Goal: Navigation & Orientation: Find specific page/section

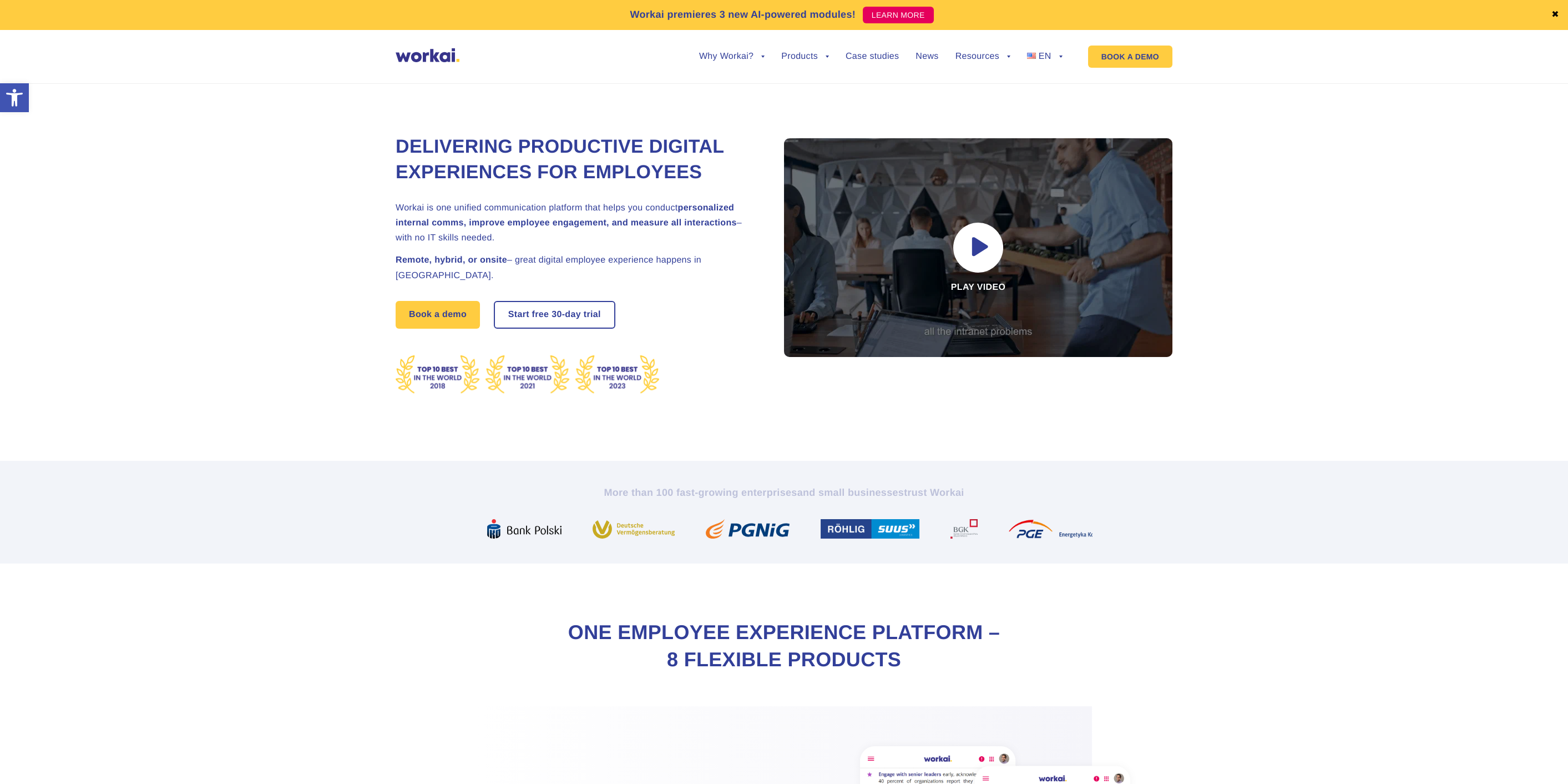
click at [1063, 55] on div "Why Workai? back Why Workai? Intranet ROI calculator Security Products back Wor…" at bounding box center [872, 56] width 413 height 42
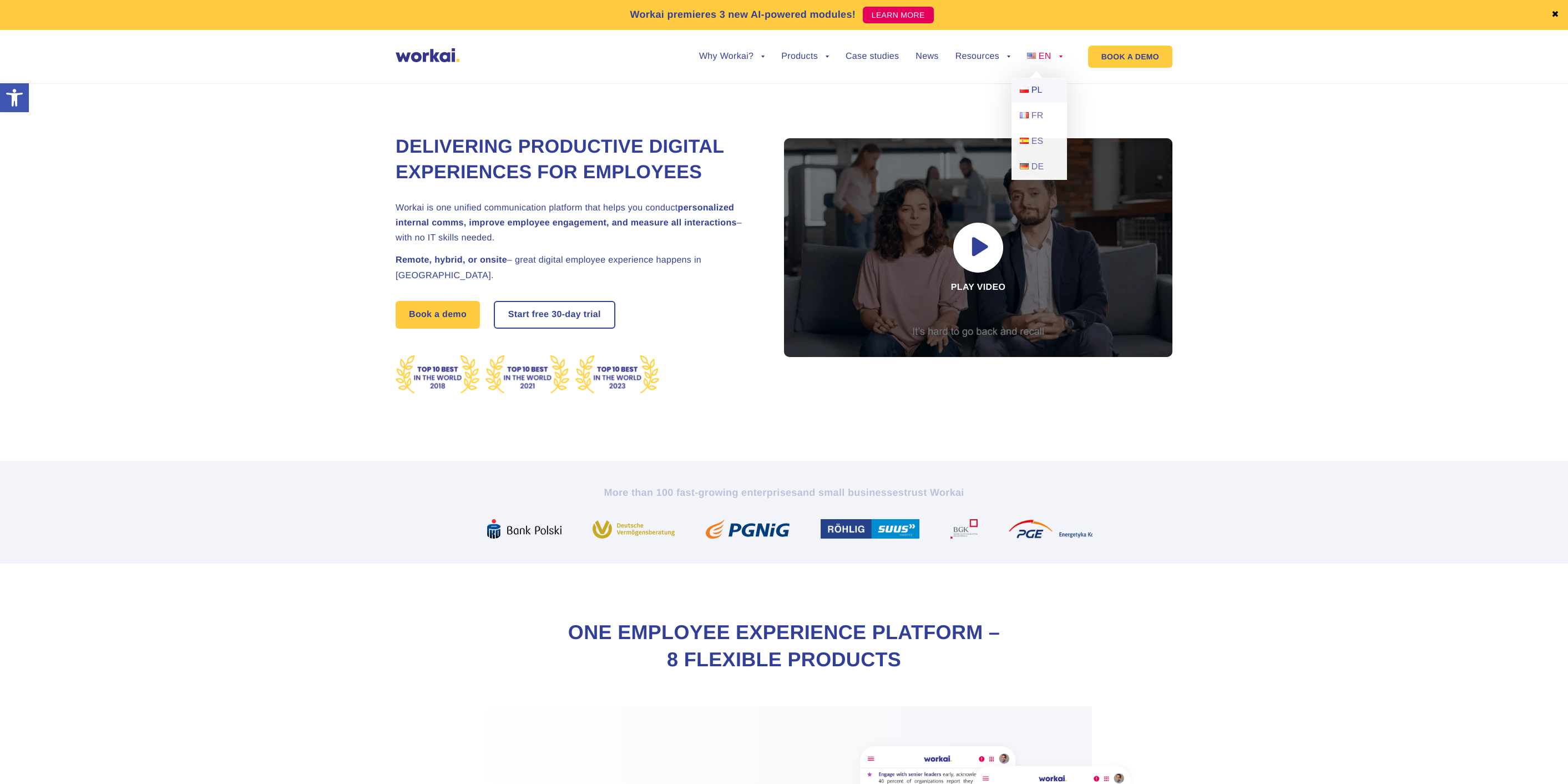
click at [1032, 91] on span "PL" at bounding box center [1037, 90] width 11 height 9
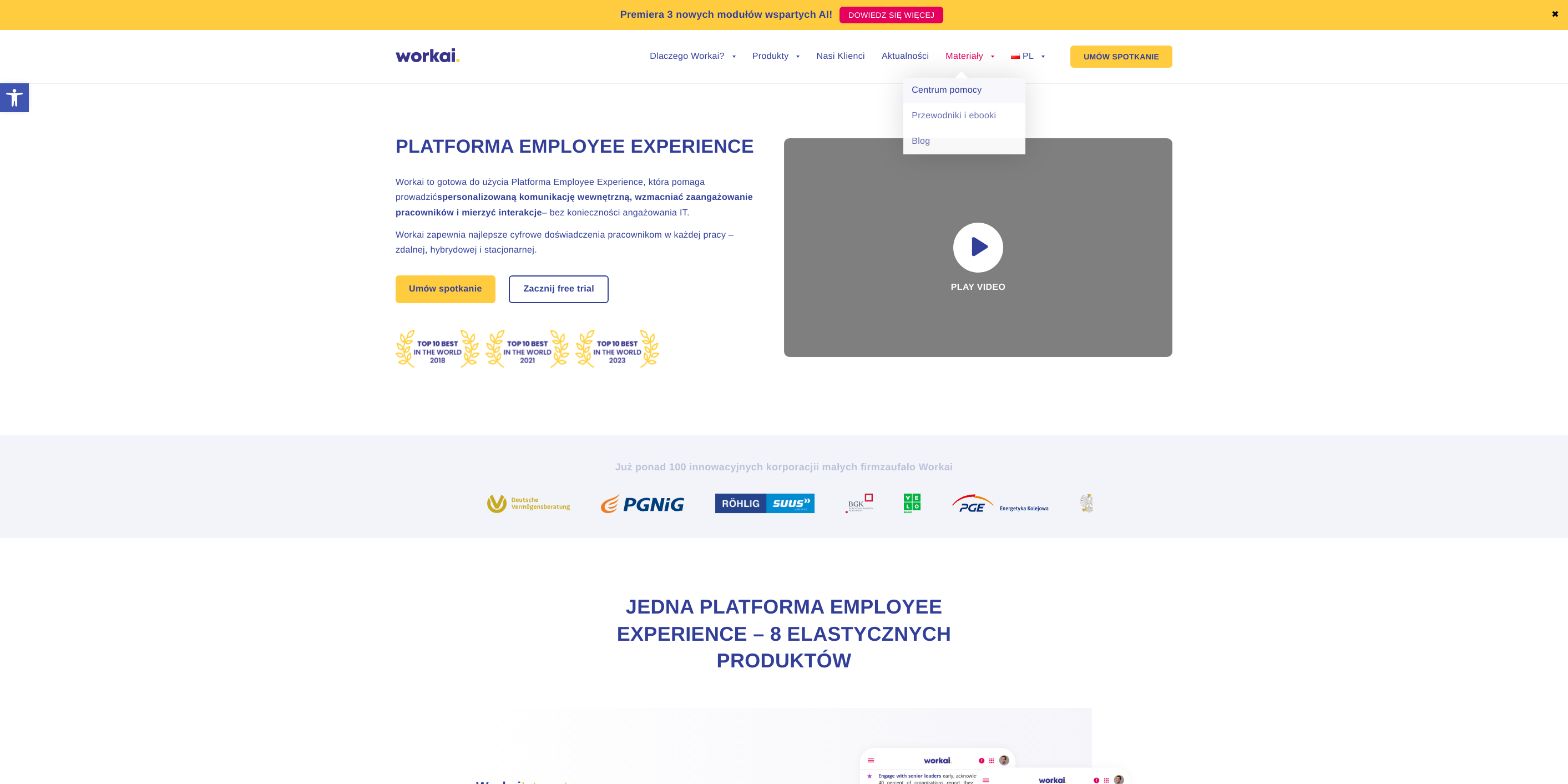
click at [947, 91] on link "Centrum pomocy" at bounding box center [964, 90] width 122 height 25
